Goal: Information Seeking & Learning: Learn about a topic

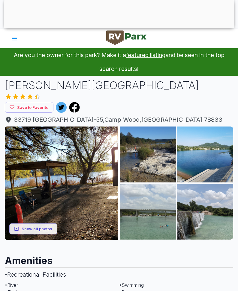
scroll to position [7, 0]
click at [96, 211] on img at bounding box center [61, 183] width 113 height 113
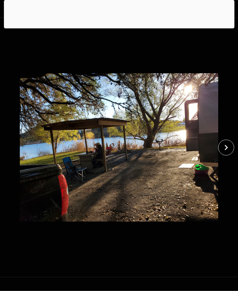
click at [225, 144] on icon "close" at bounding box center [225, 148] width 10 height 10
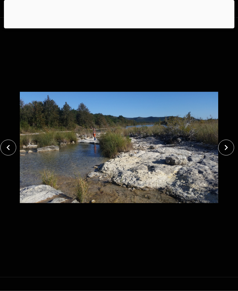
click at [227, 147] on icon "close" at bounding box center [225, 148] width 10 height 10
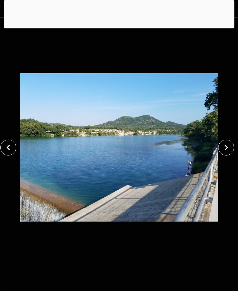
click at [229, 149] on icon "close" at bounding box center [225, 148] width 10 height 10
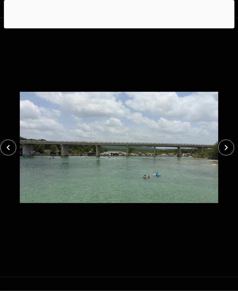
click at [227, 148] on icon "close" at bounding box center [225, 147] width 3 height 5
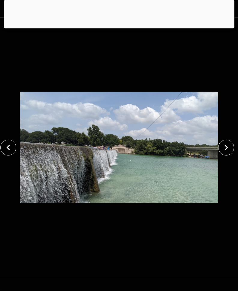
click at [226, 146] on icon "close" at bounding box center [225, 148] width 10 height 10
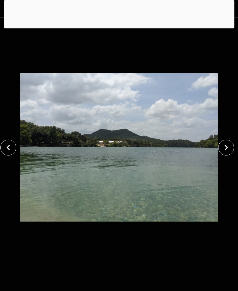
click at [228, 147] on icon "close" at bounding box center [225, 148] width 10 height 10
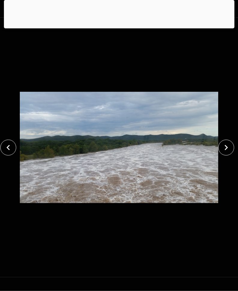
click at [225, 146] on icon "close" at bounding box center [225, 147] width 3 height 5
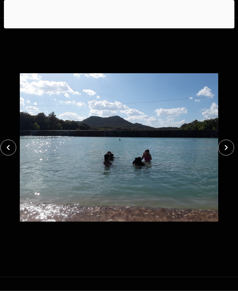
click at [225, 149] on icon "close" at bounding box center [225, 147] width 3 height 5
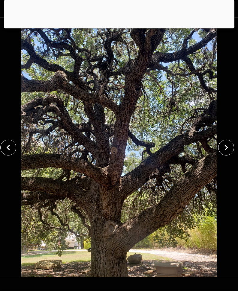
click at [227, 149] on icon "close" at bounding box center [225, 148] width 10 height 10
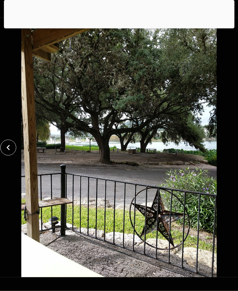
scroll to position [0, 0]
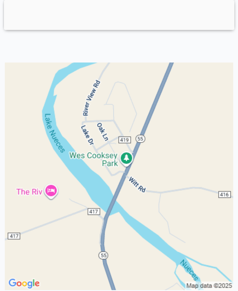
scroll to position [761, 0]
click at [111, 158] on img at bounding box center [119, 177] width 228 height 228
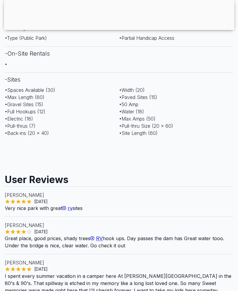
scroll to position [362, 0]
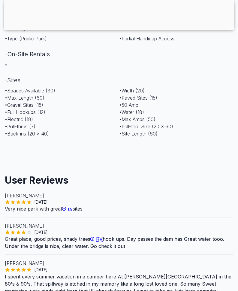
click at [40, 116] on div "• Electric (18)" at bounding box center [62, 119] width 114 height 7
click at [40, 114] on div "• Full Hookups (12)" at bounding box center [62, 112] width 114 height 7
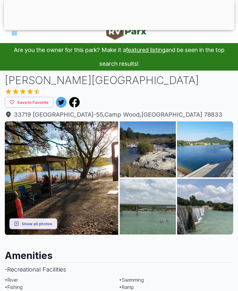
scroll to position [0, 0]
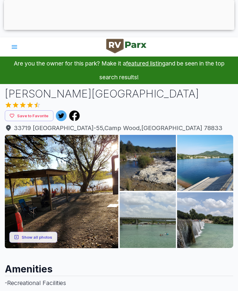
click at [12, 49] on icon "account of current user" at bounding box center [14, 46] width 7 height 7
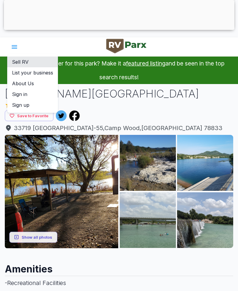
click at [177, 112] on div at bounding box center [119, 145] width 238 height 291
